Goal: Transaction & Acquisition: Obtain resource

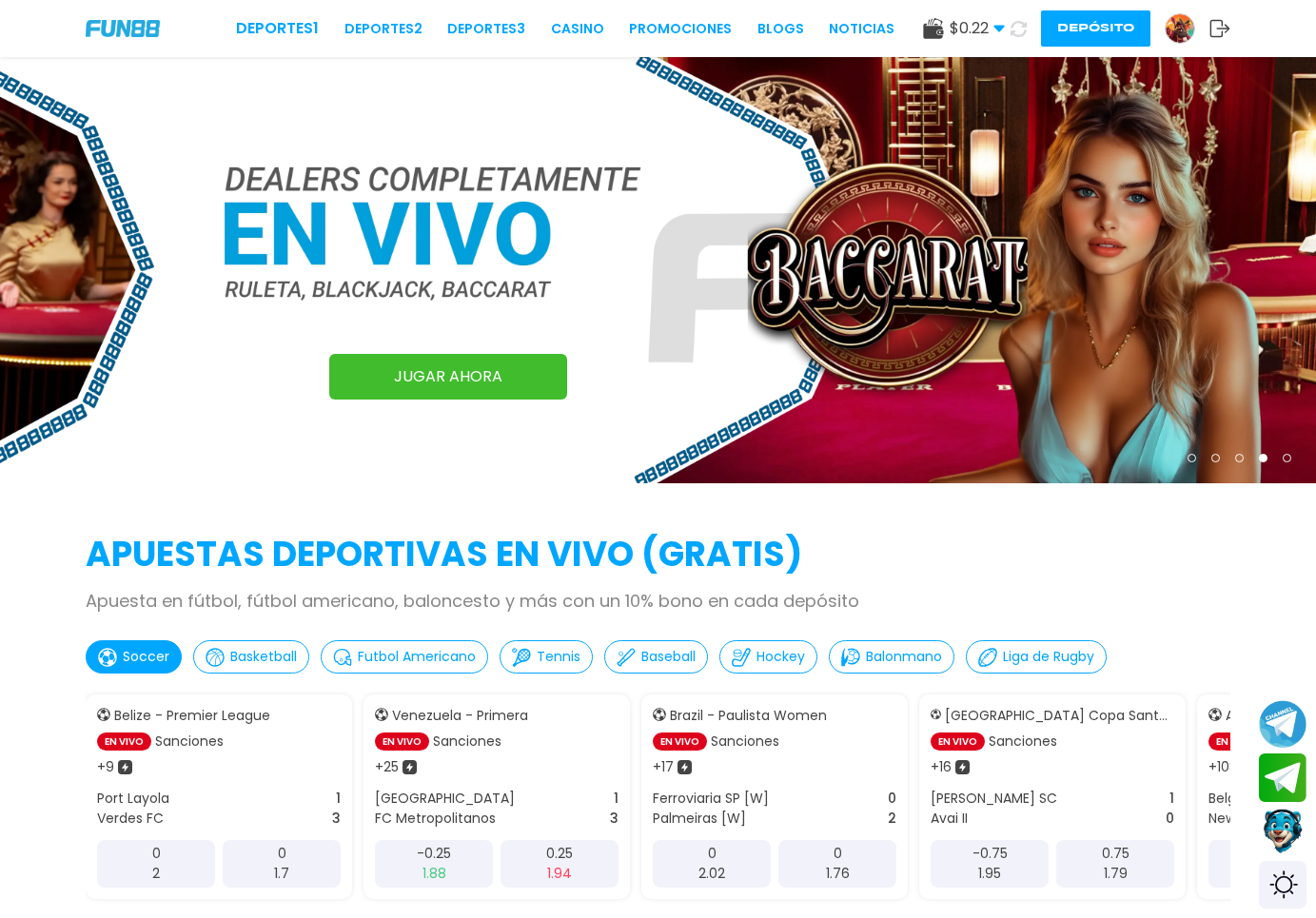
click at [1176, 35] on img at bounding box center [1179, 28] width 28 height 28
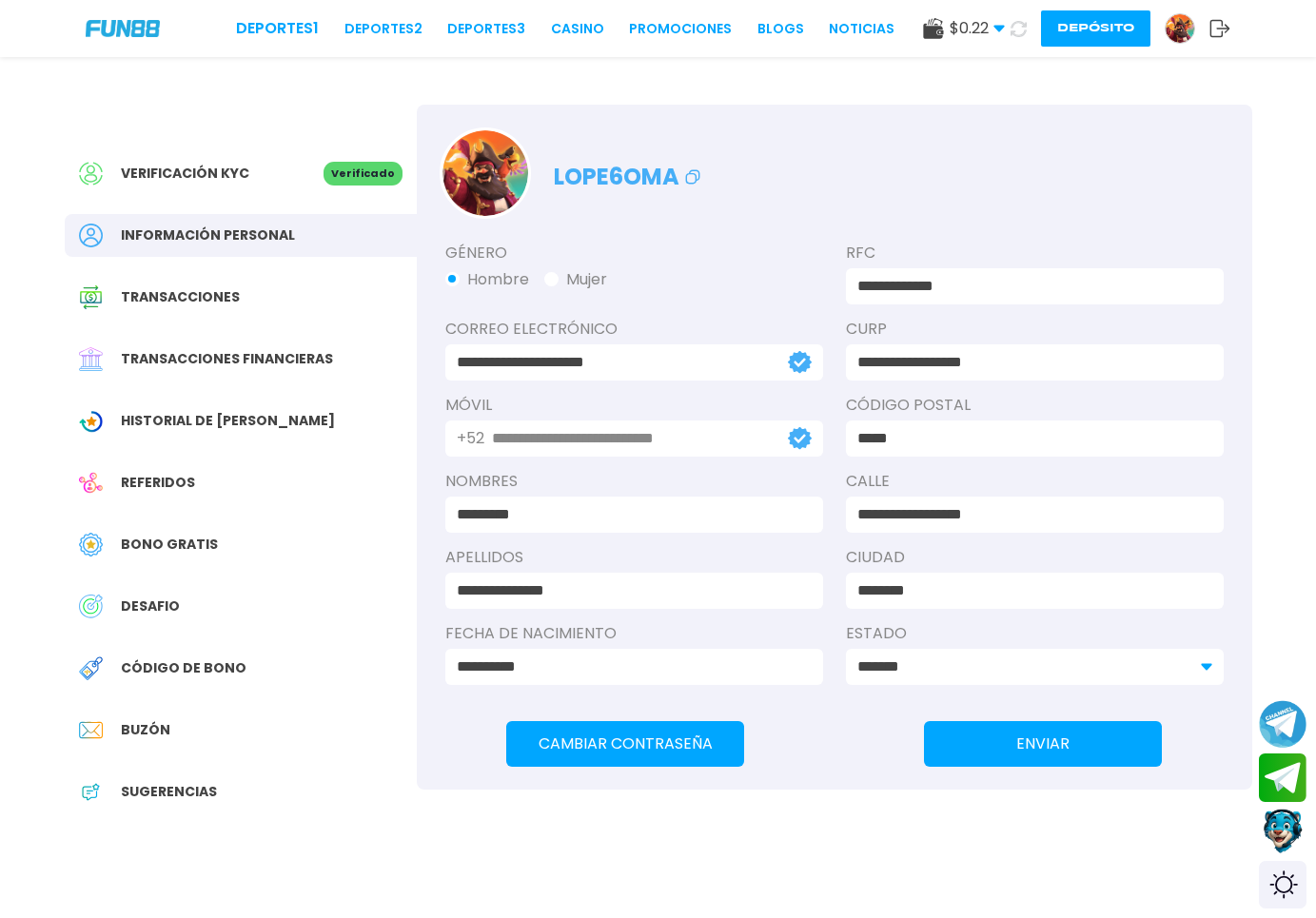
click at [175, 565] on div "Bono Gratis" at bounding box center [240, 544] width 352 height 43
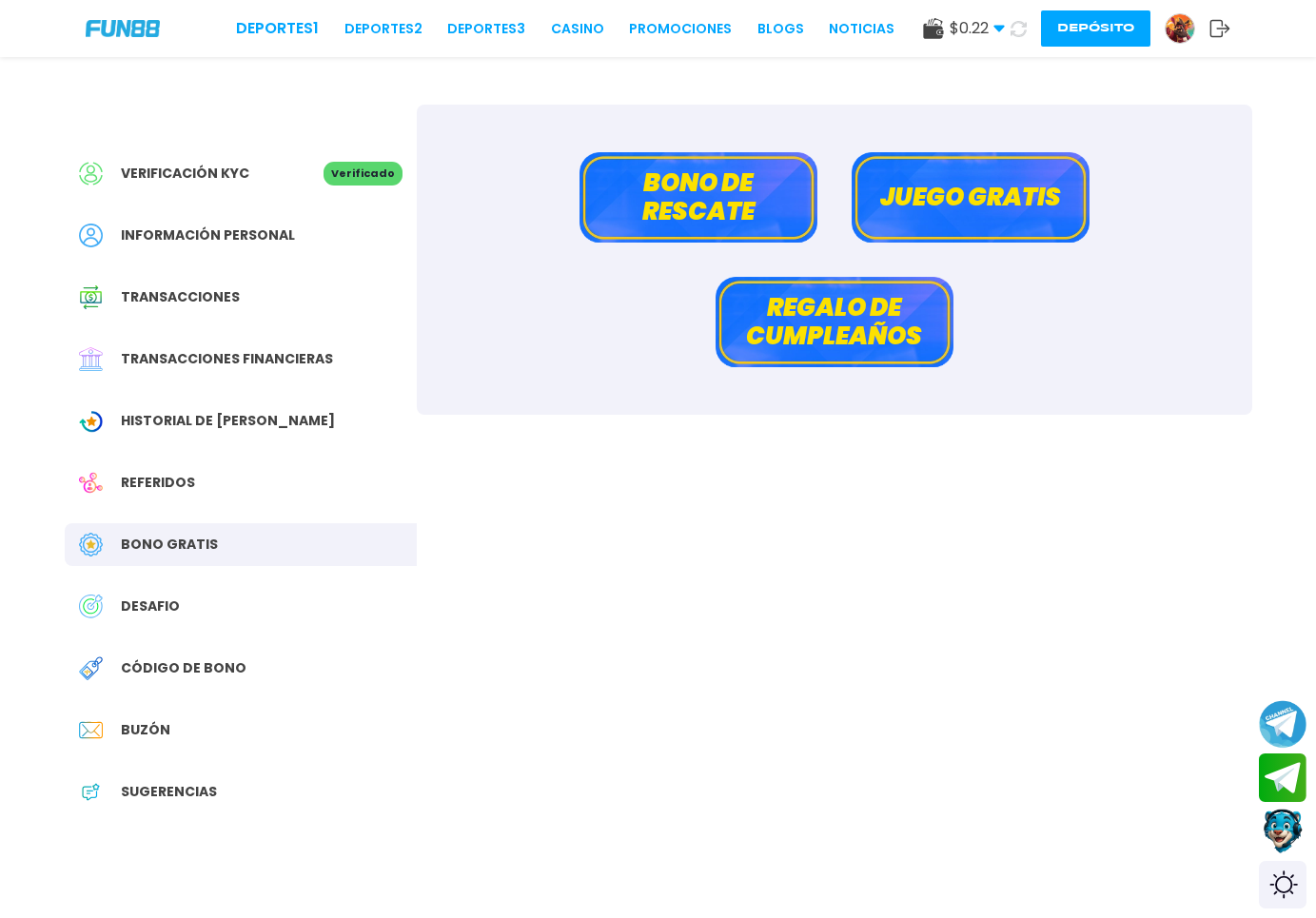
click at [916, 205] on button "Juego gratis" at bounding box center [971, 197] width 238 height 91
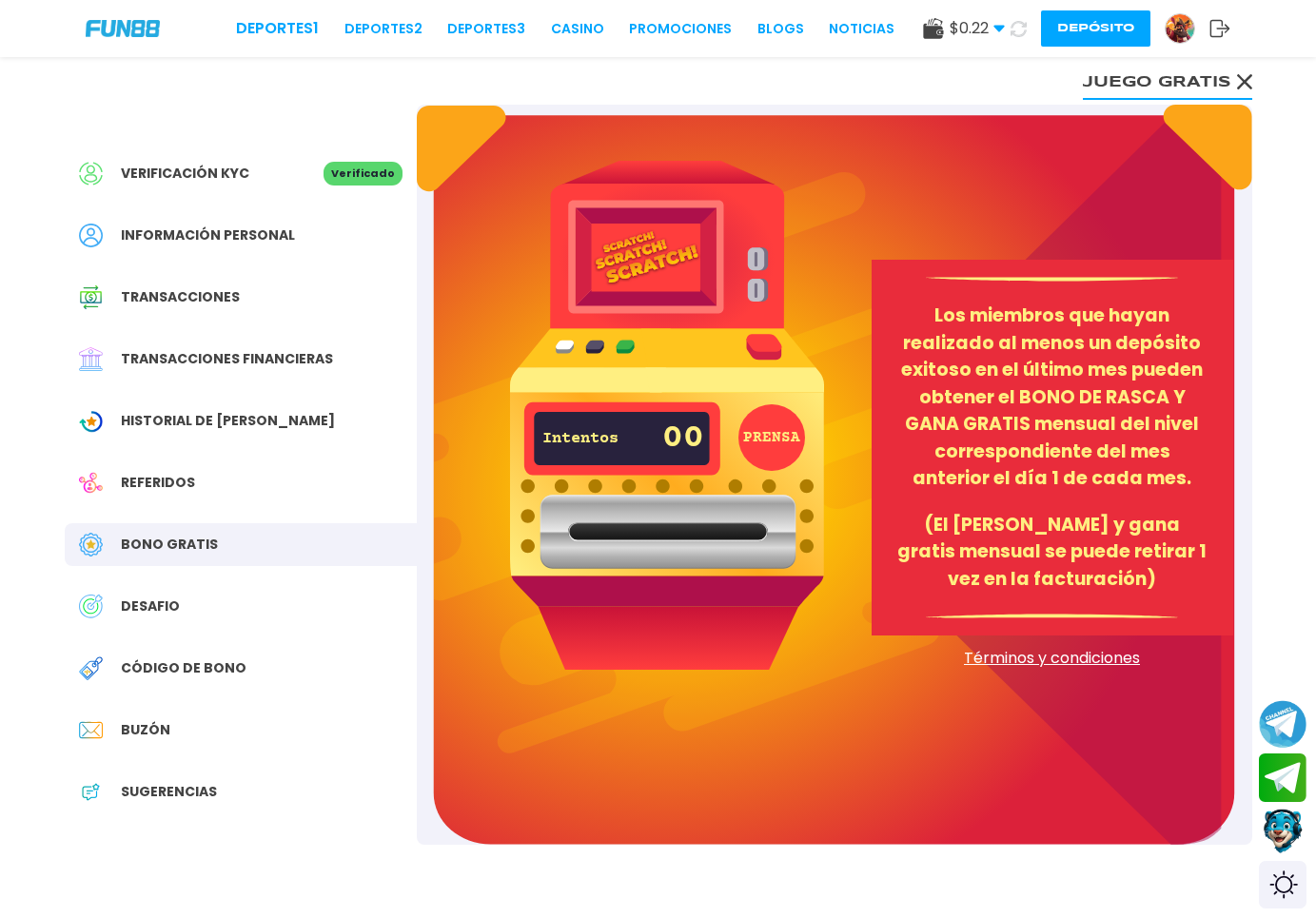
click at [661, 429] on div "Intentos 00" at bounding box center [623, 439] width 162 height 66
click at [686, 283] on img at bounding box center [667, 415] width 314 height 508
click at [1038, 530] on p "(El [PERSON_NAME] y gana gratis mensual se puede retirar 1 vez en la facturació…" at bounding box center [1053, 553] width 316 height 82
click at [193, 583] on div "Verificación KYC Verificado Información personal Transacciones Transacciones fi…" at bounding box center [240, 492] width 352 height 776
click at [213, 677] on span "Código de bono" at bounding box center [183, 668] width 126 height 20
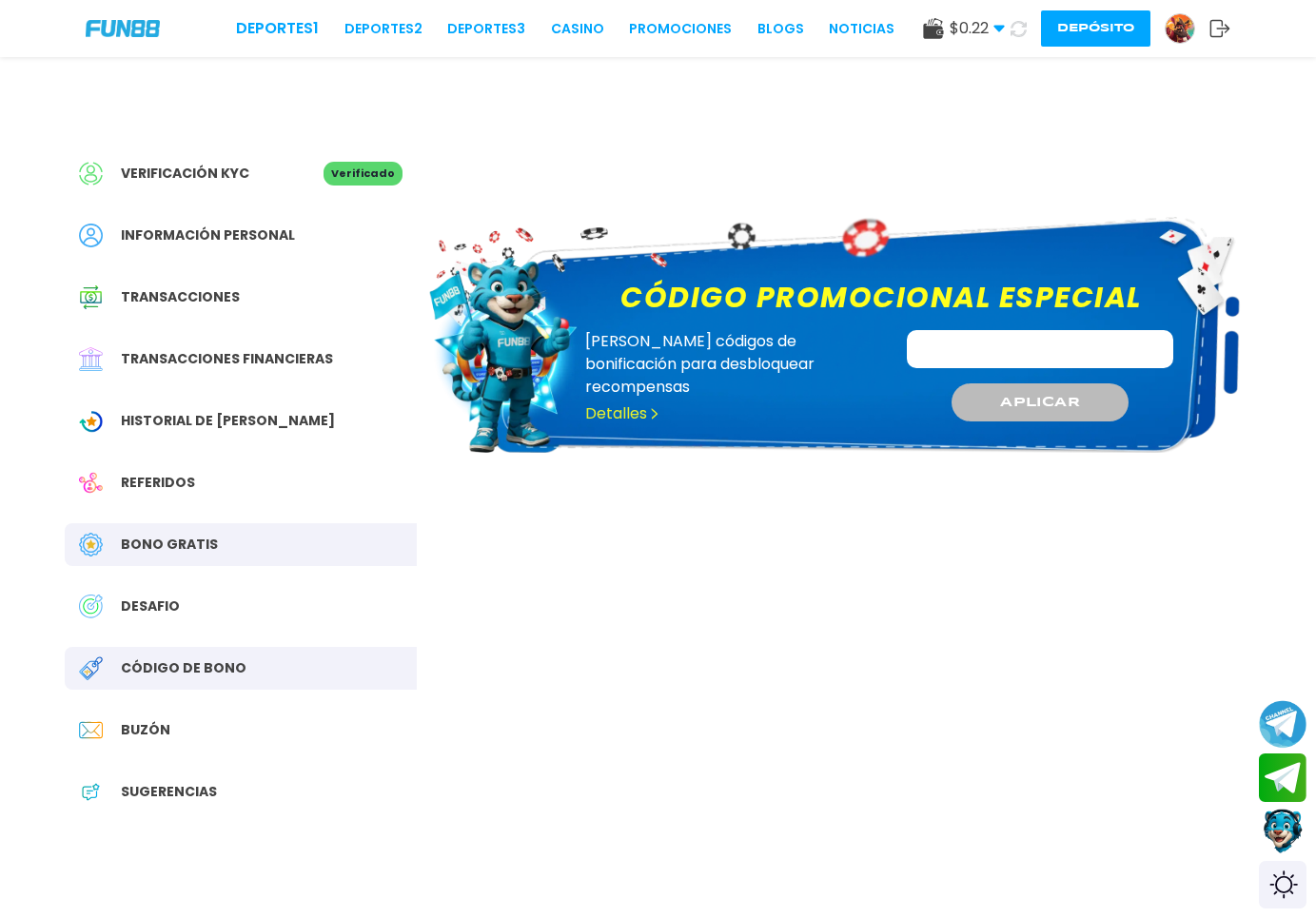
click at [194, 547] on span "Bono Gratis" at bounding box center [169, 544] width 97 height 20
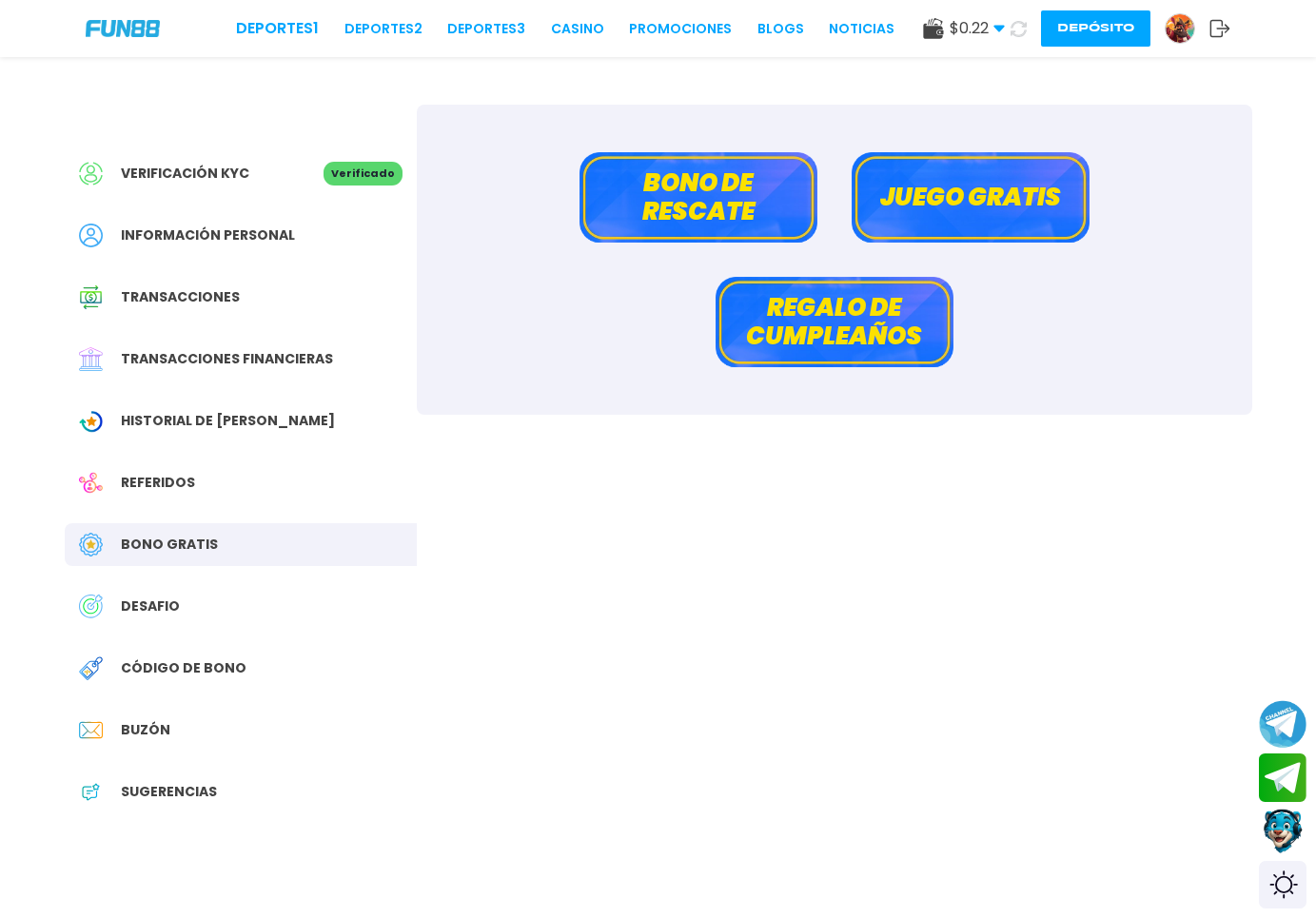
click at [851, 209] on div "[PERSON_NAME] de rescate Juego gratis Regalo de cumpleaños" at bounding box center [834, 259] width 835 height 310
drag, startPoint x: 856, startPoint y: 207, endPoint x: 865, endPoint y: 201, distance: 10.8
click at [865, 201] on button "Juego gratis" at bounding box center [971, 197] width 238 height 91
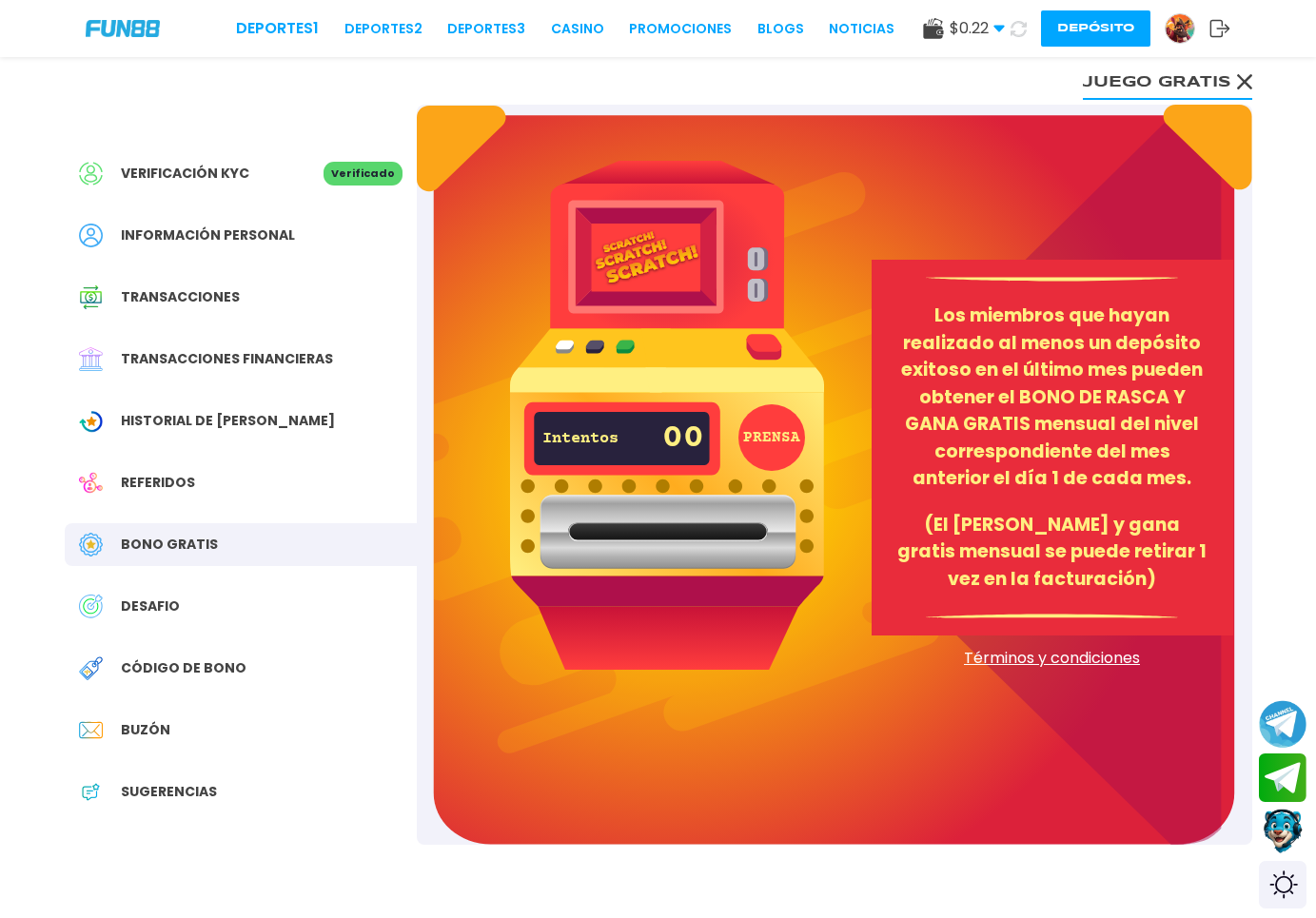
click at [865, 201] on div "PRENSA Intentos 00 Los miembros que hayan realizado al menos un depósito exitos…" at bounding box center [834, 474] width 835 height 740
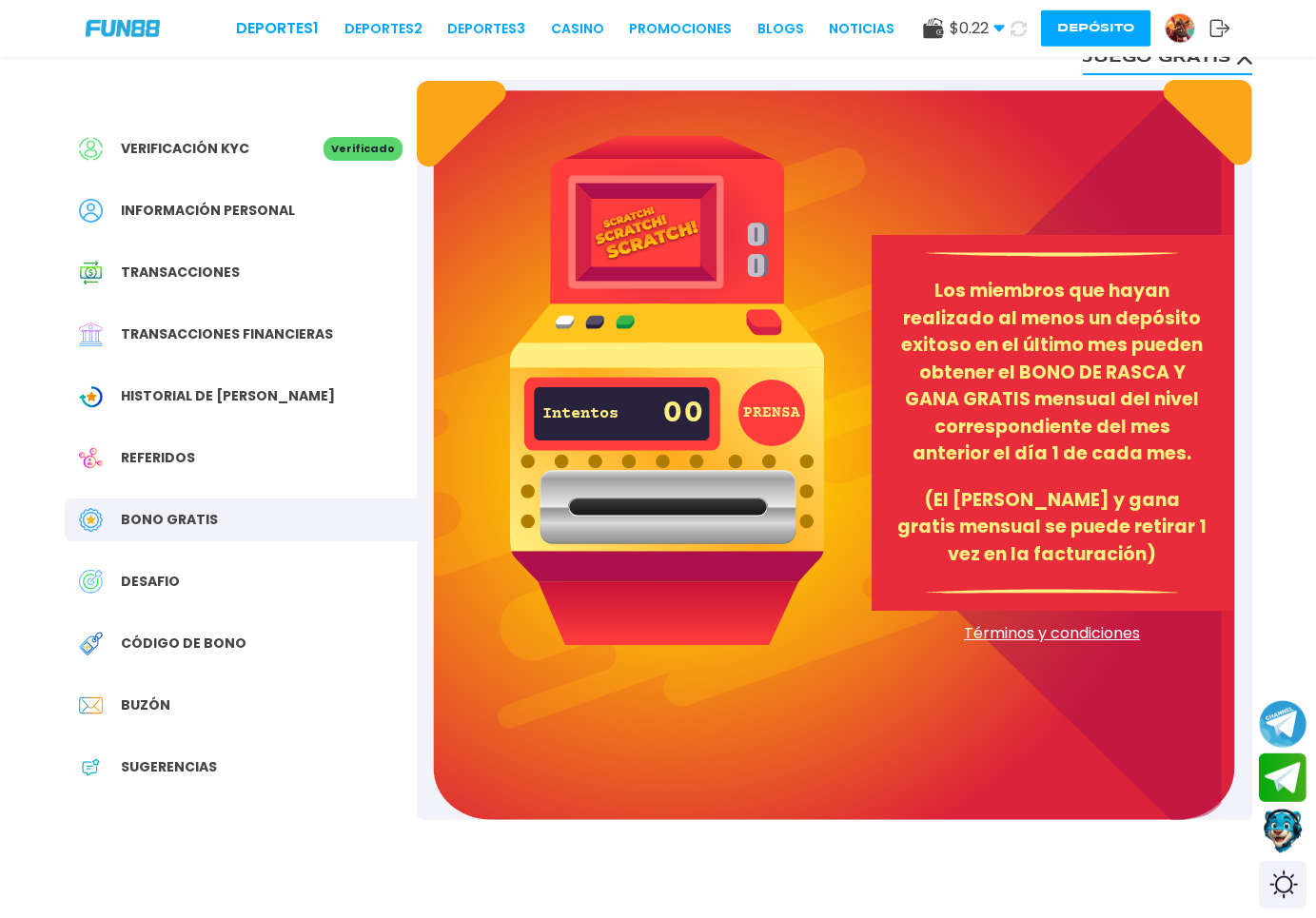
scroll to position [388, 0]
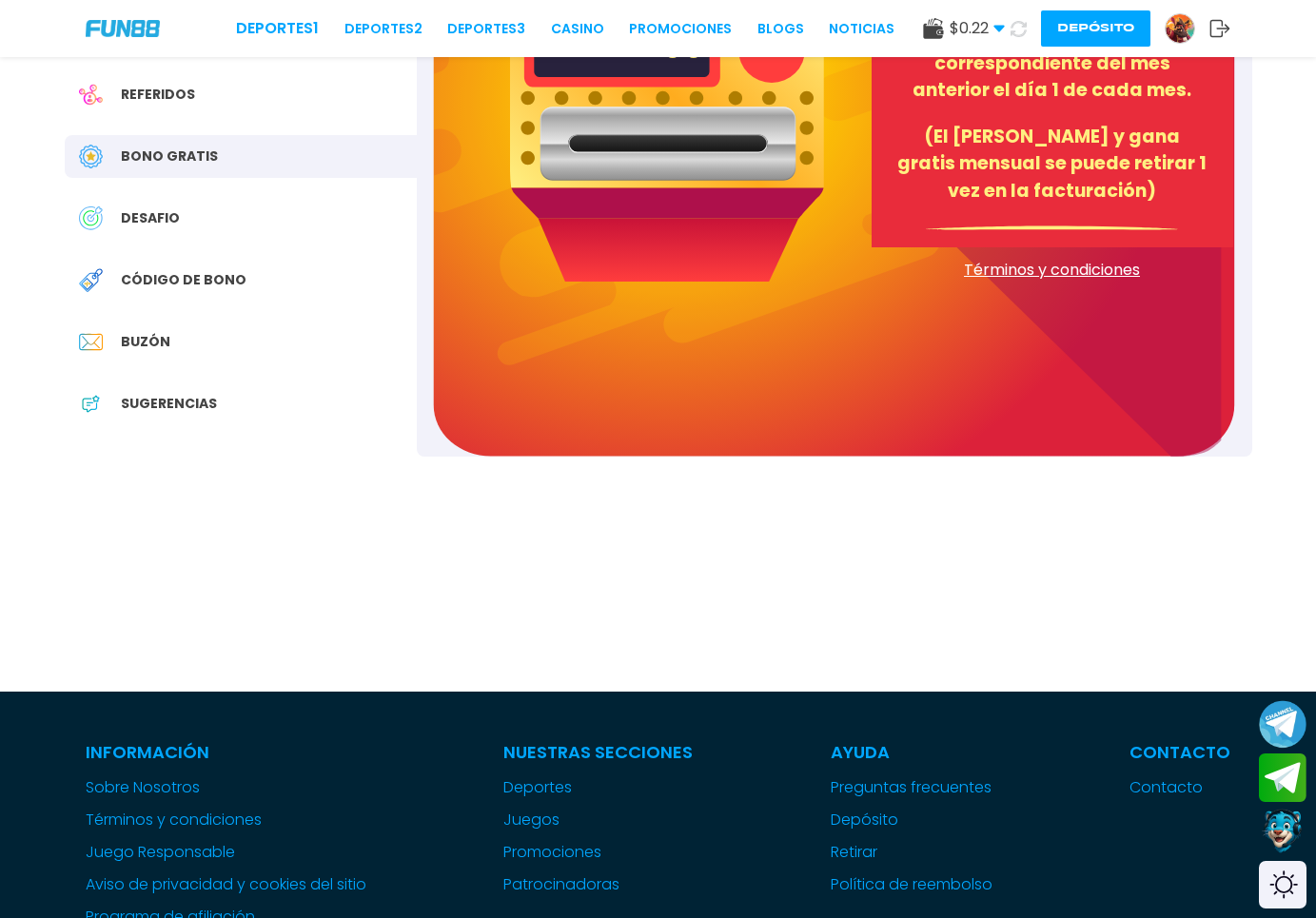
click at [190, 238] on div "DESAFIO" at bounding box center [240, 219] width 352 height 43
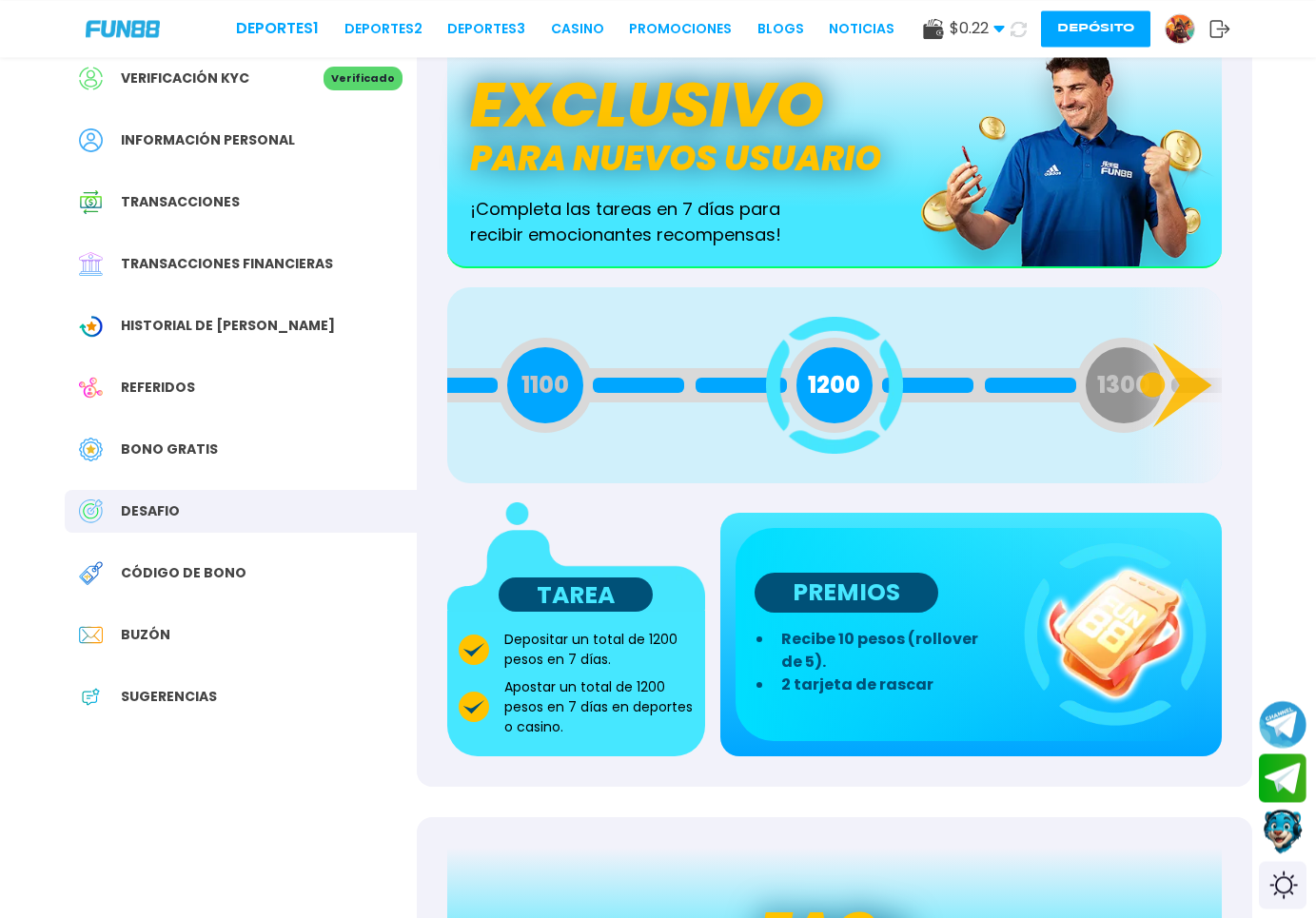
scroll to position [97, 0]
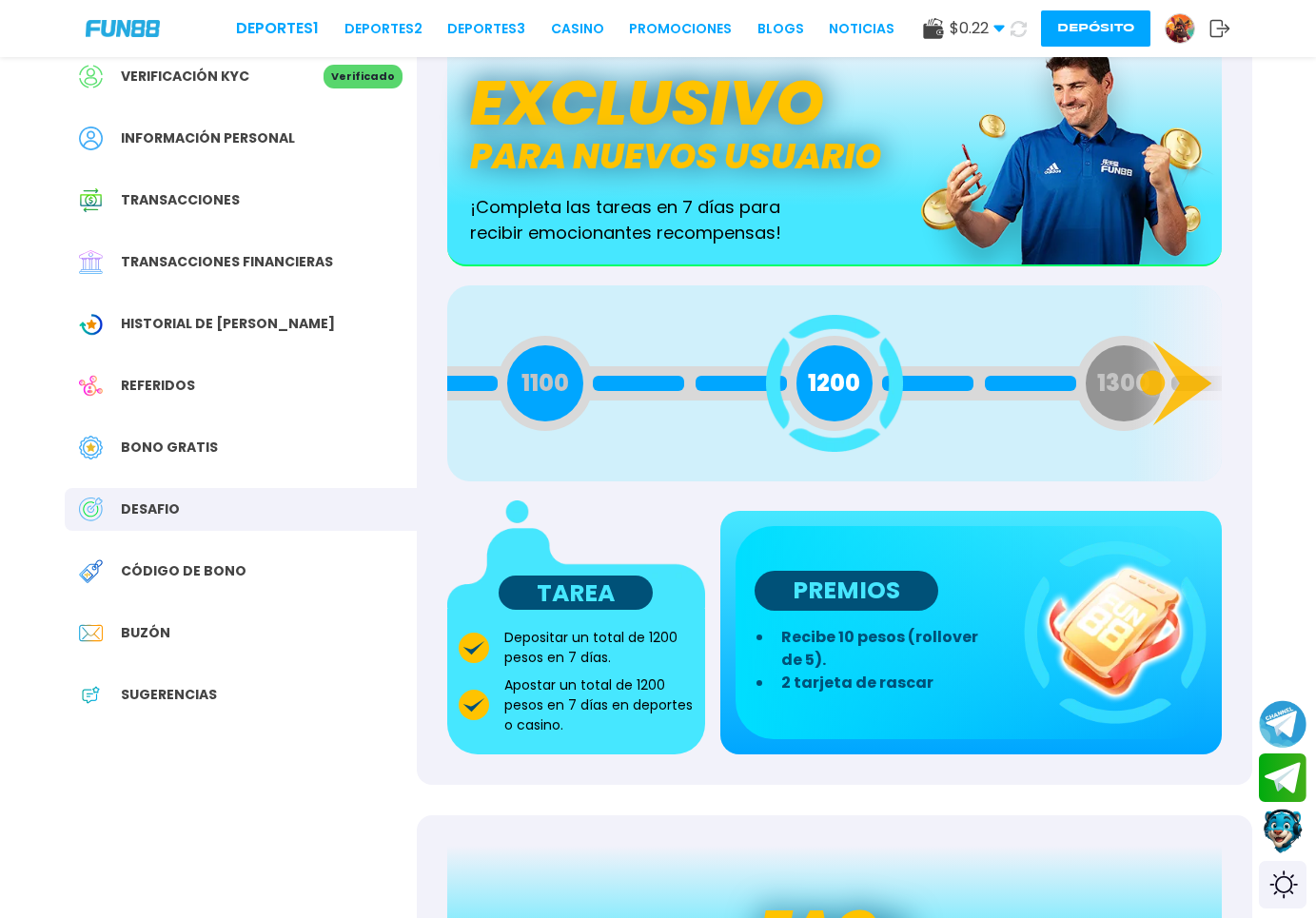
click at [570, 386] on div "1100" at bounding box center [545, 383] width 96 height 96
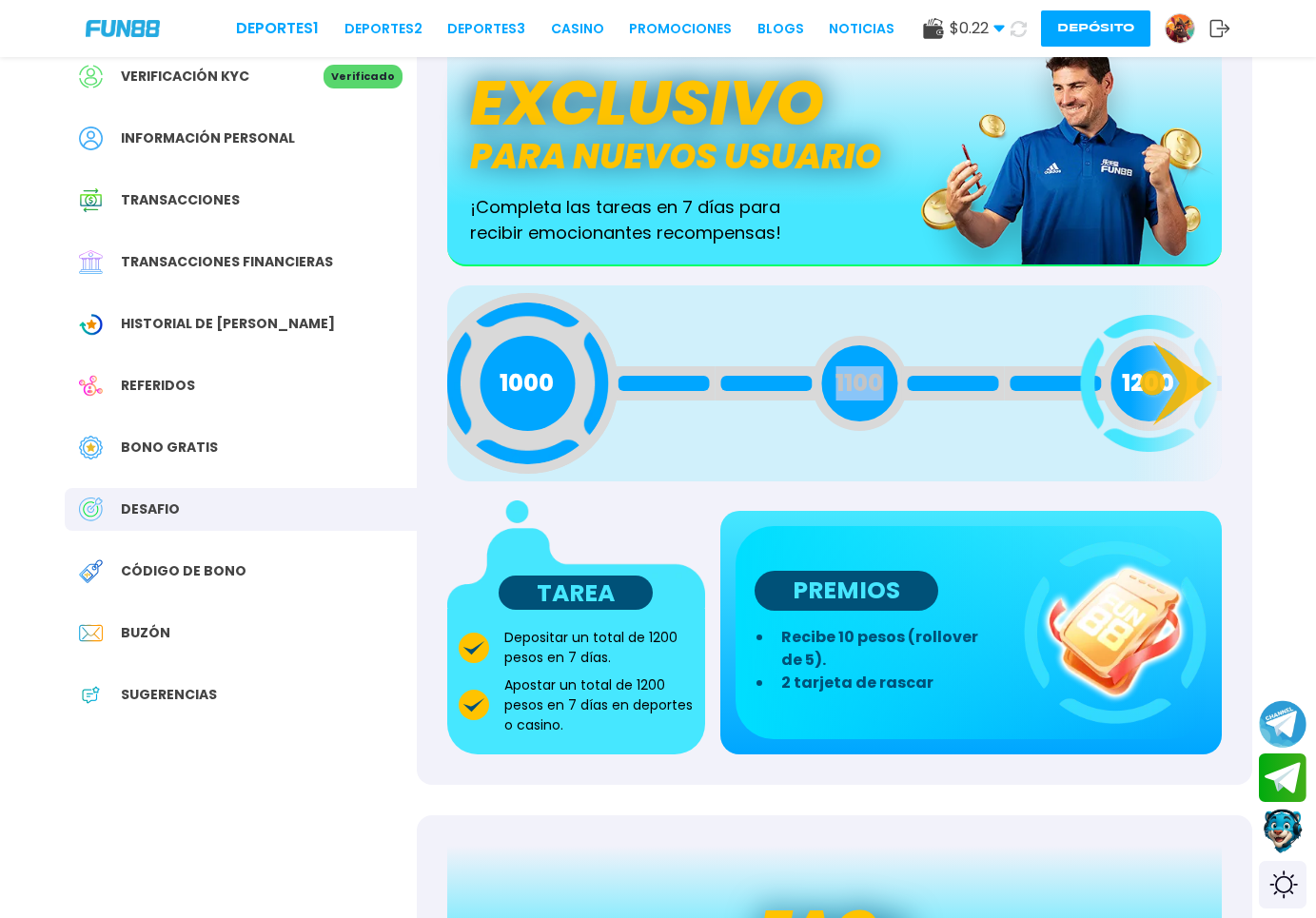
drag, startPoint x: 570, startPoint y: 386, endPoint x: 964, endPoint y: 404, distance: 394.4
click at [907, 403] on div "1100" at bounding box center [859, 383] width 96 height 96
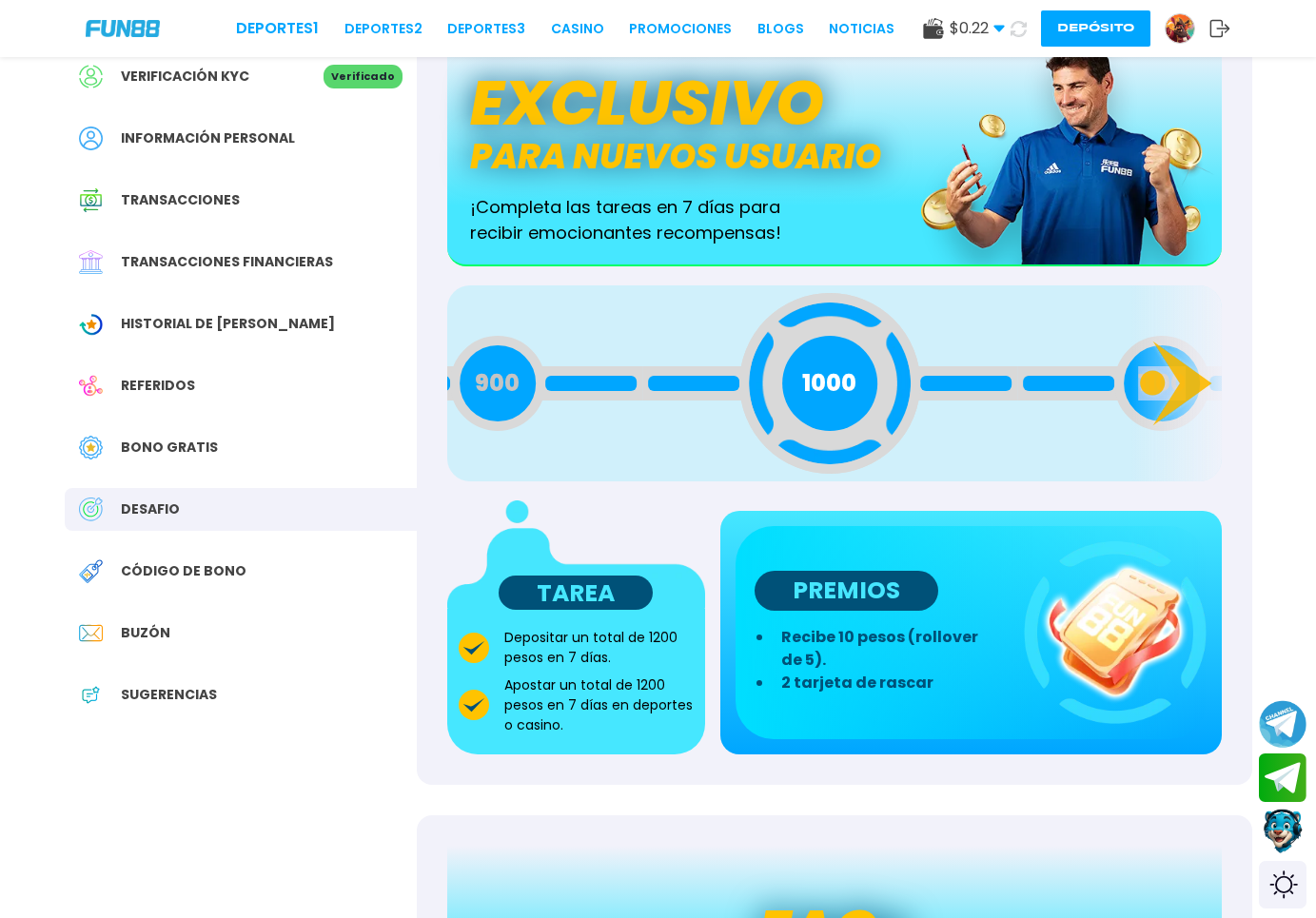
click at [856, 418] on div "1000" at bounding box center [829, 382] width 180 height 180
click at [856, 418] on div "1000" at bounding box center [830, 382] width 180 height 180
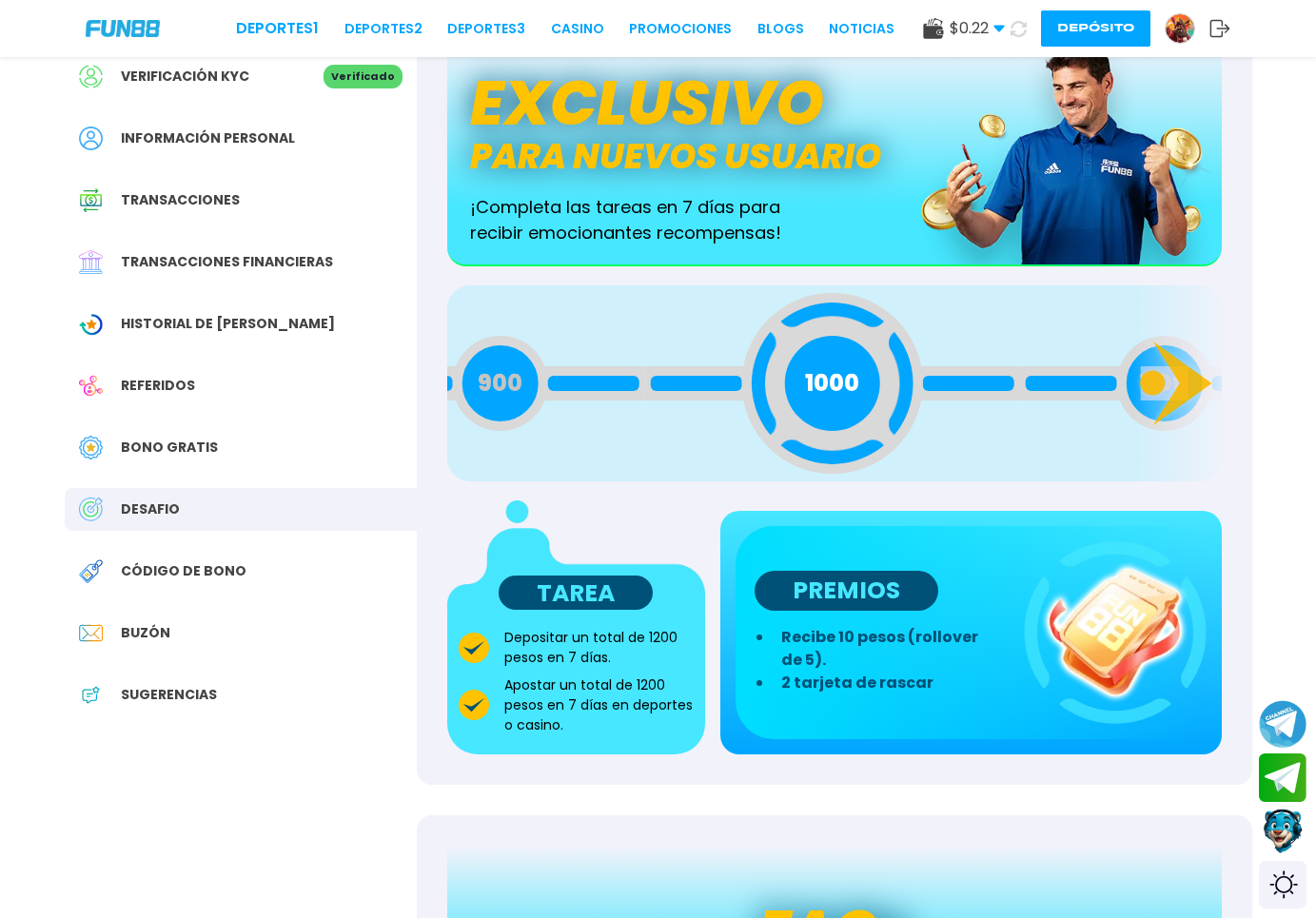
click at [856, 418] on div "1000" at bounding box center [831, 382] width 180 height 180
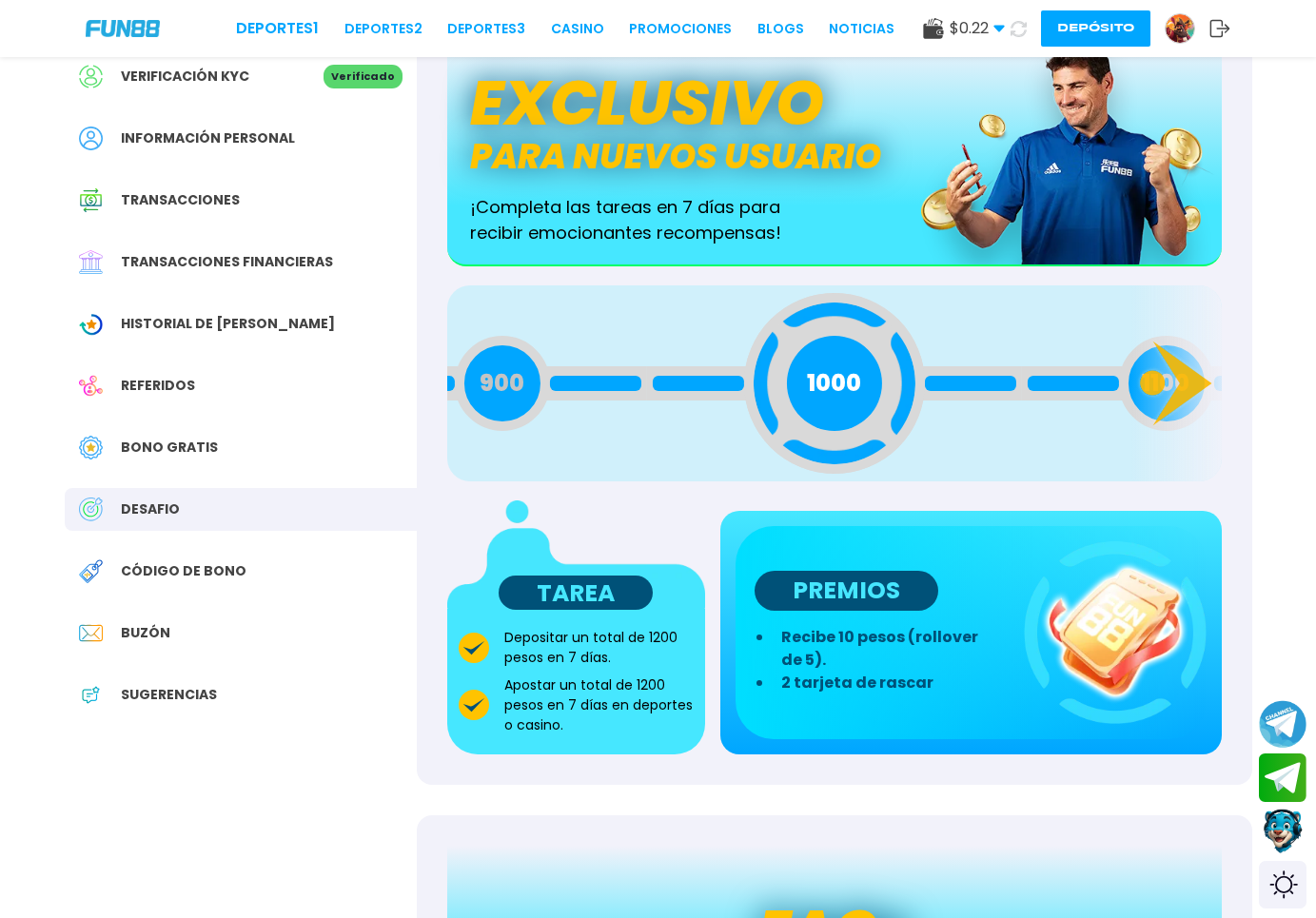
click at [509, 420] on div "900" at bounding box center [501, 383] width 96 height 96
drag, startPoint x: 509, startPoint y: 420, endPoint x: 860, endPoint y: 420, distance: 351.0
click at [551, 420] on div "900" at bounding box center [503, 383] width 96 height 96
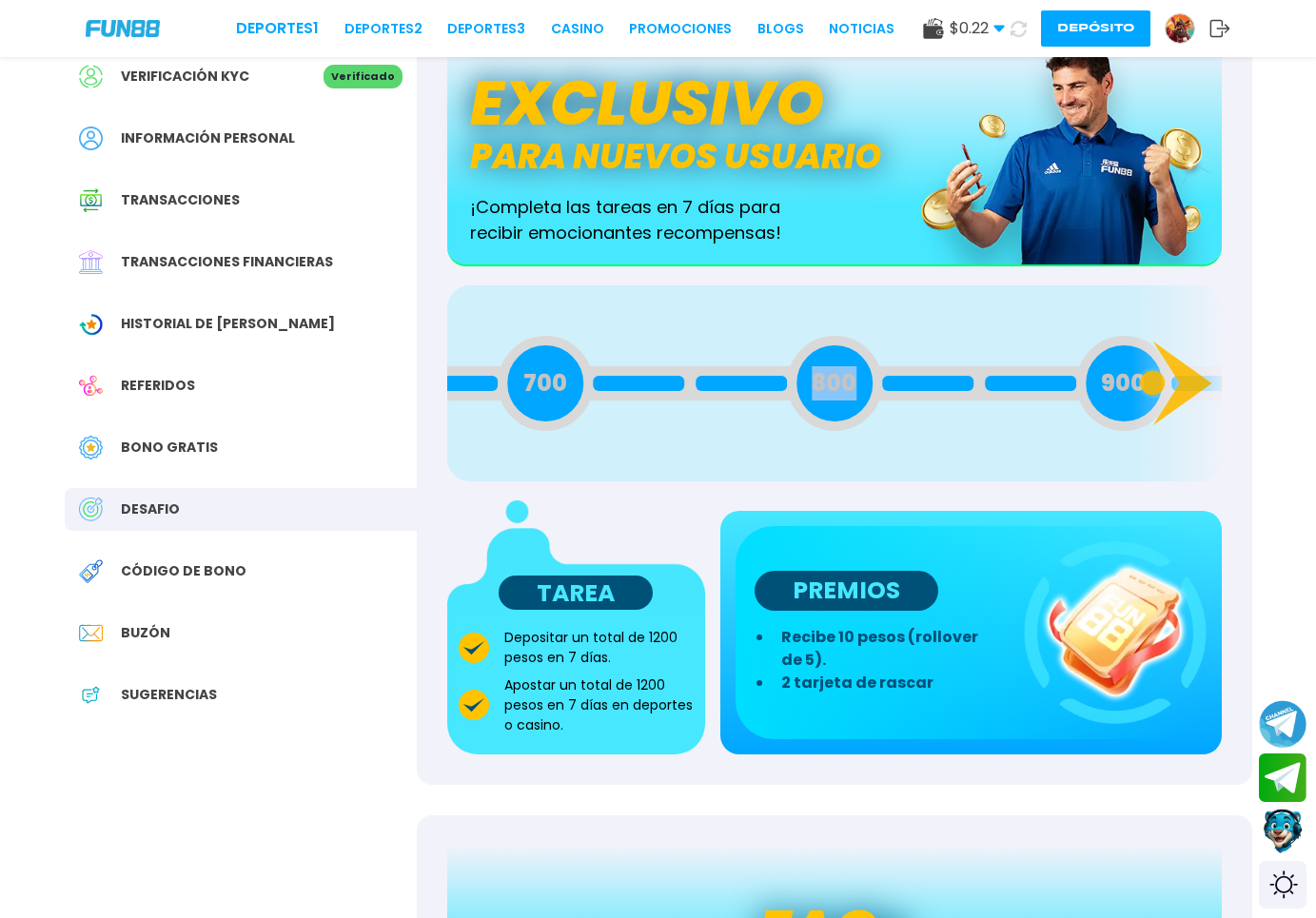
drag, startPoint x: 813, startPoint y: 417, endPoint x: 1322, endPoint y: 407, distance: 509.1
drag, startPoint x: 937, startPoint y: 414, endPoint x: 965, endPoint y: 418, distance: 28.3
click at [954, 416] on div "400" at bounding box center [834, 383] width 290 height 96
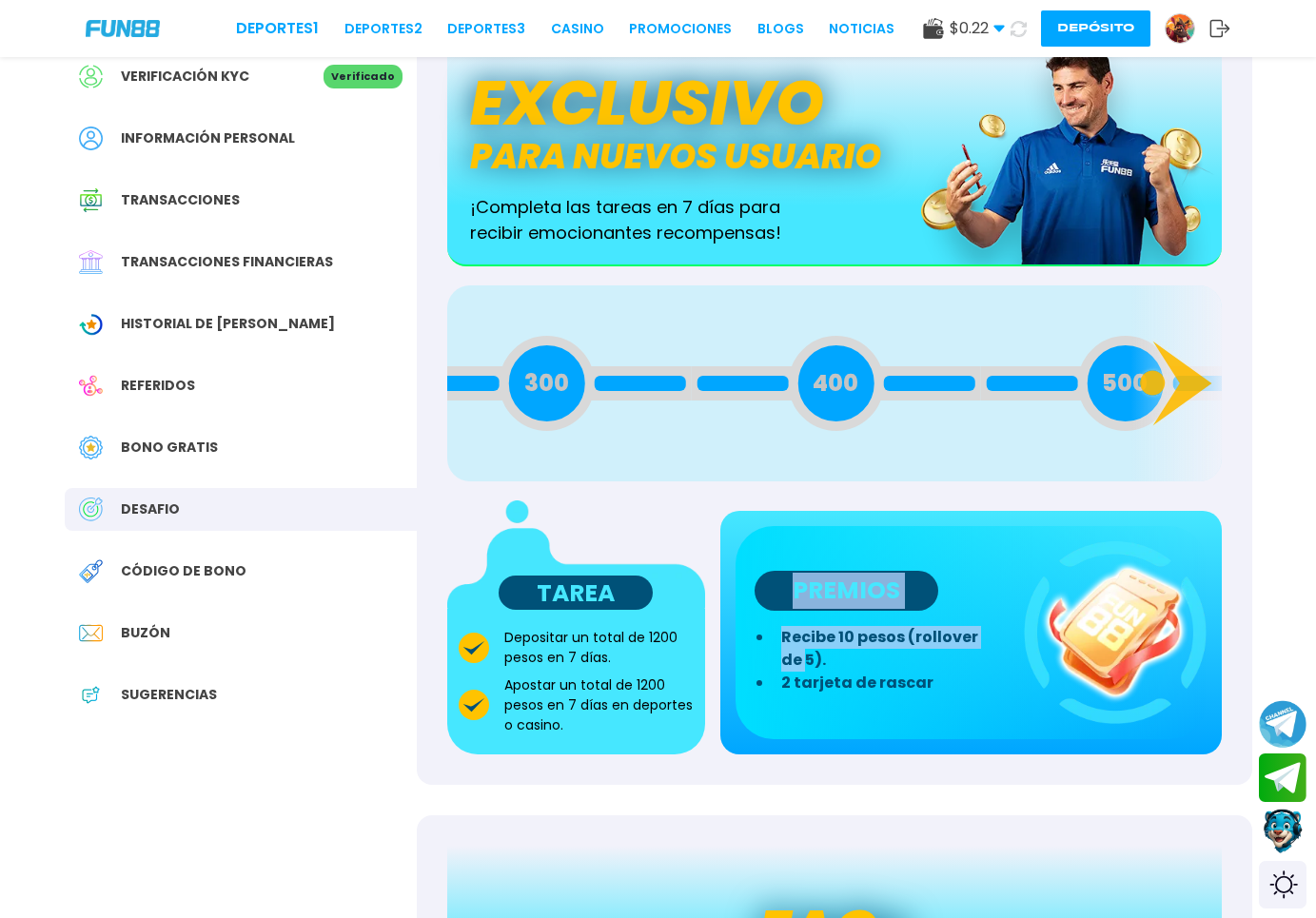
drag, startPoint x: 999, startPoint y: 624, endPoint x: 1022, endPoint y: 703, distance: 82.3
click at [1022, 703] on div "PREMIOS Recibe 10 pesos (rollover de 5). 2 tarjeta de rascar" at bounding box center [971, 632] width 471 height 213
click at [524, 515] on img at bounding box center [576, 555] width 258 height 109
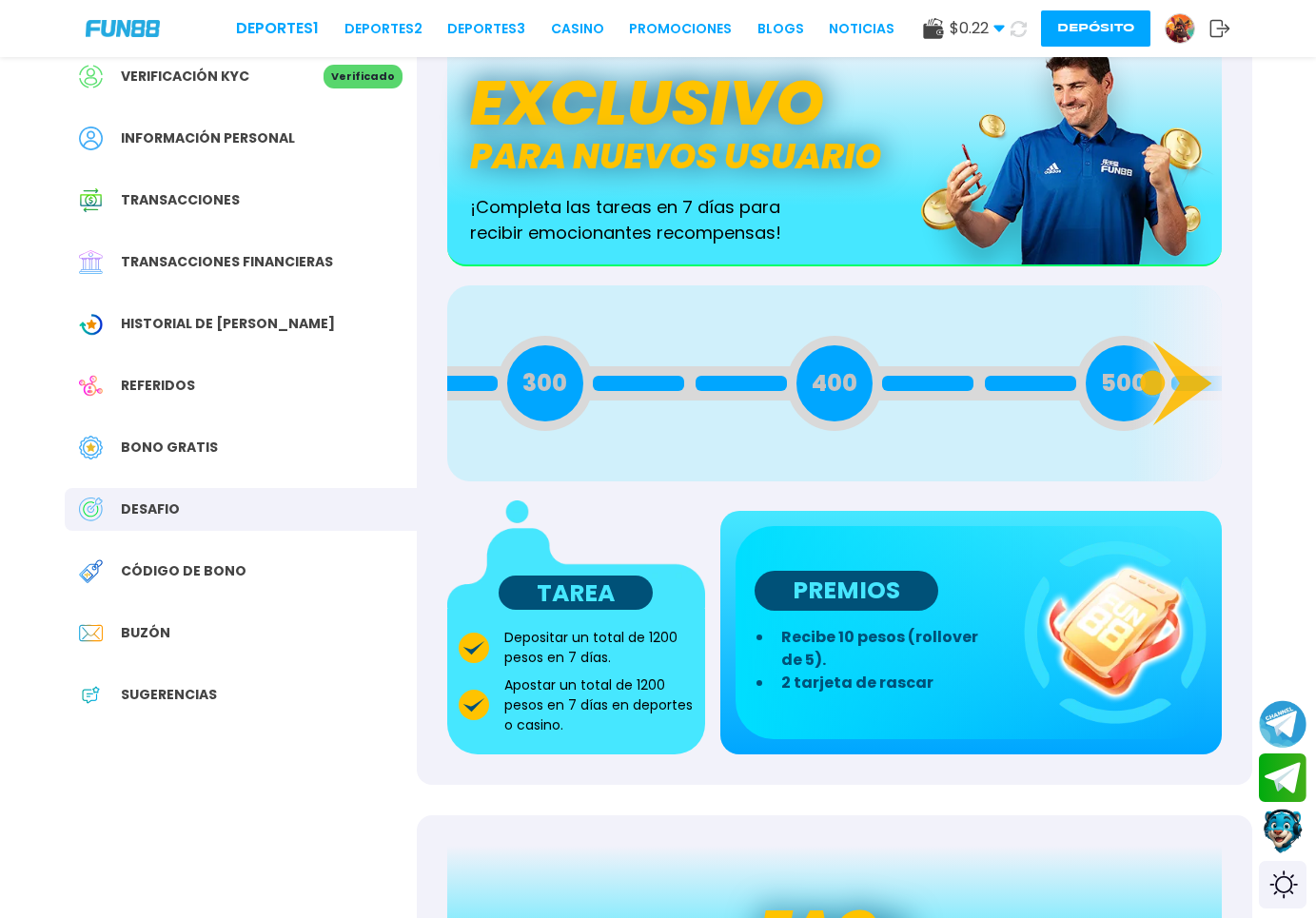
click at [523, 403] on div "300" at bounding box center [545, 383] width 96 height 96
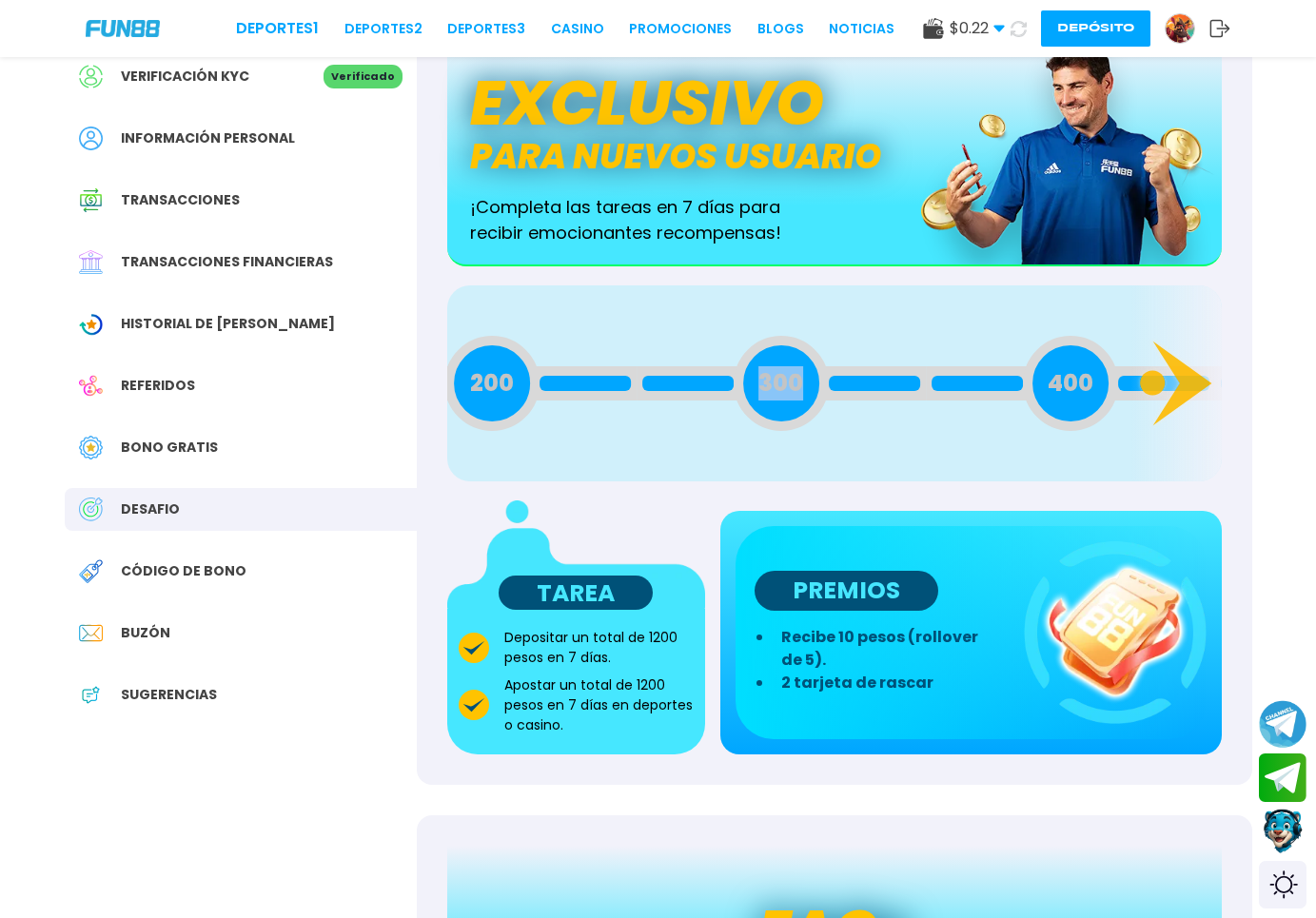
drag, startPoint x: 523, startPoint y: 403, endPoint x: 837, endPoint y: 427, distance: 314.9
click at [829, 428] on div "300" at bounding box center [781, 383] width 96 height 96
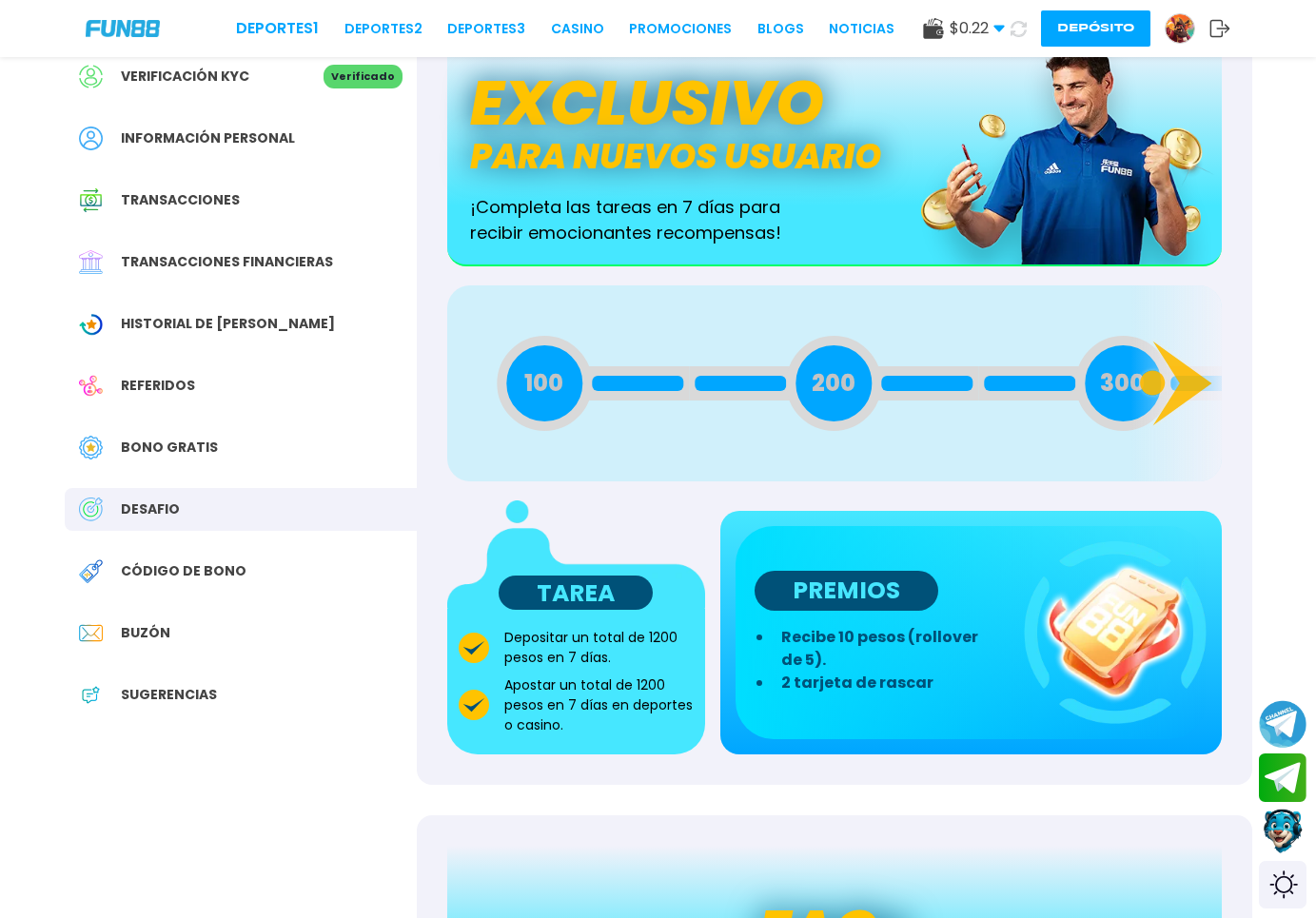
click at [852, 428] on div "200" at bounding box center [833, 383] width 290 height 96
click at [844, 419] on div "200" at bounding box center [834, 383] width 96 height 96
click at [552, 390] on span "100" at bounding box center [544, 383] width 39 height 34
